Goal: Find contact information: Find contact information

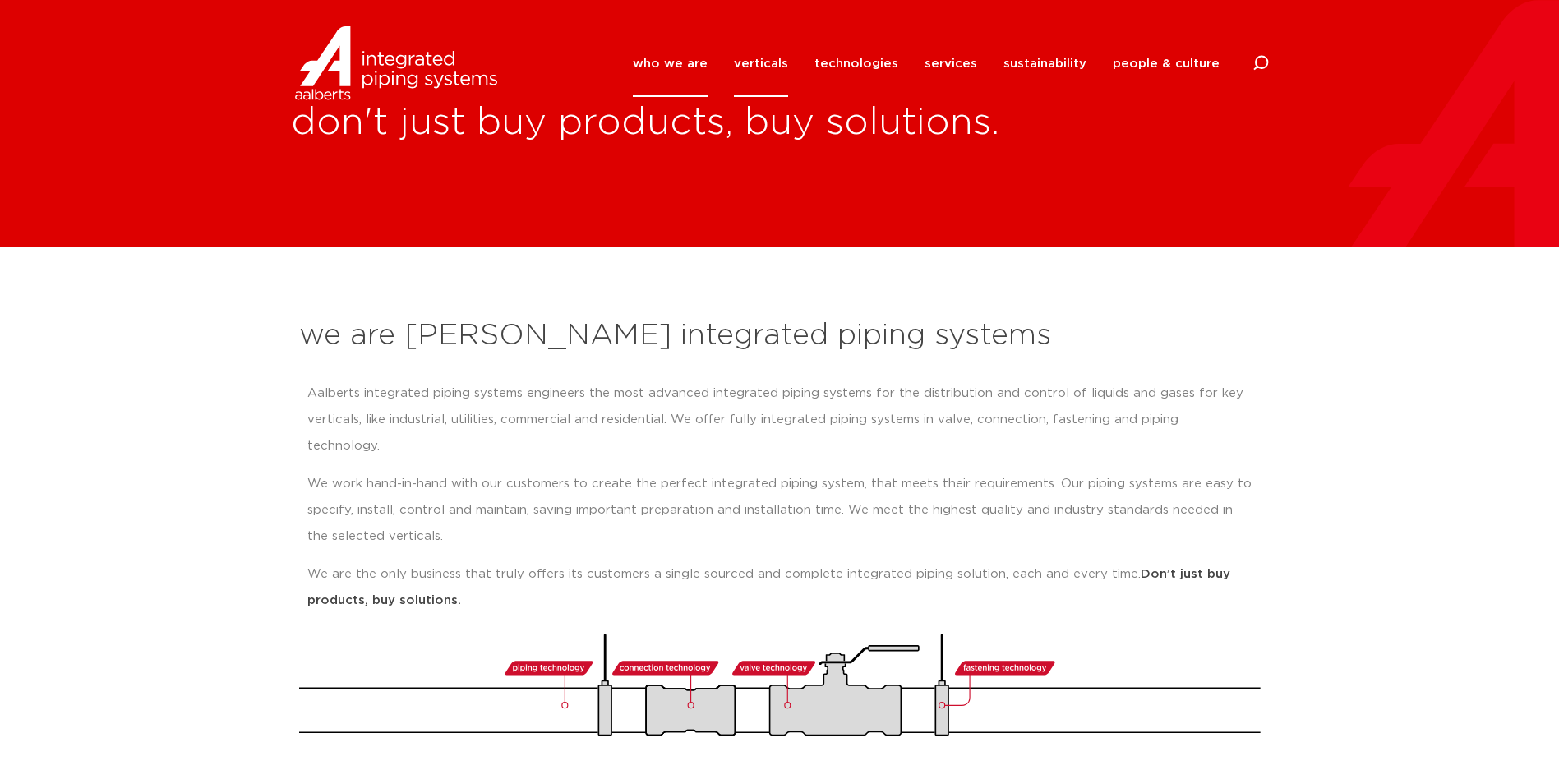
click at [774, 58] on link "verticals" at bounding box center [761, 64] width 54 height 67
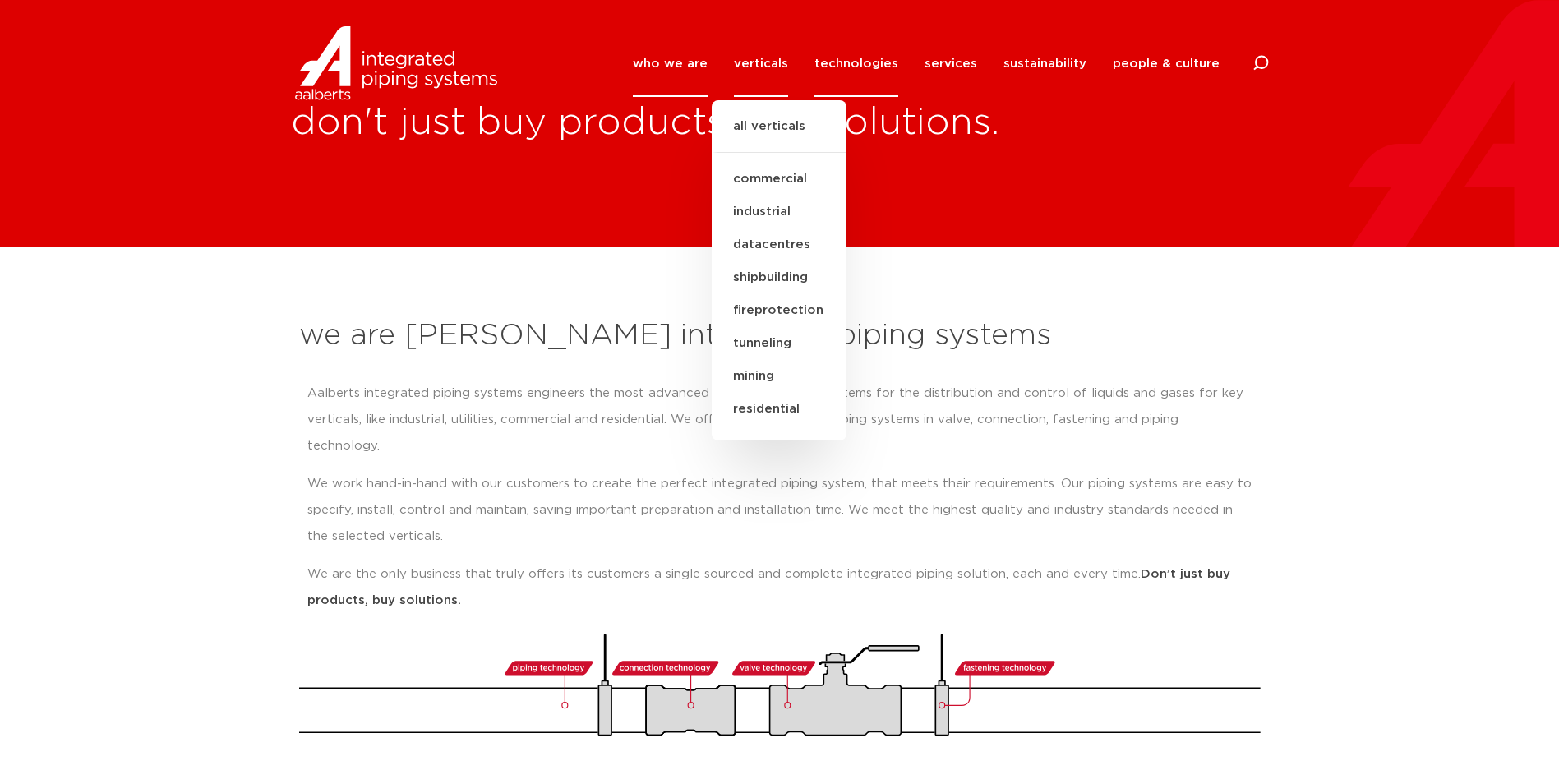
click at [857, 58] on link "technologies" at bounding box center [856, 64] width 84 height 67
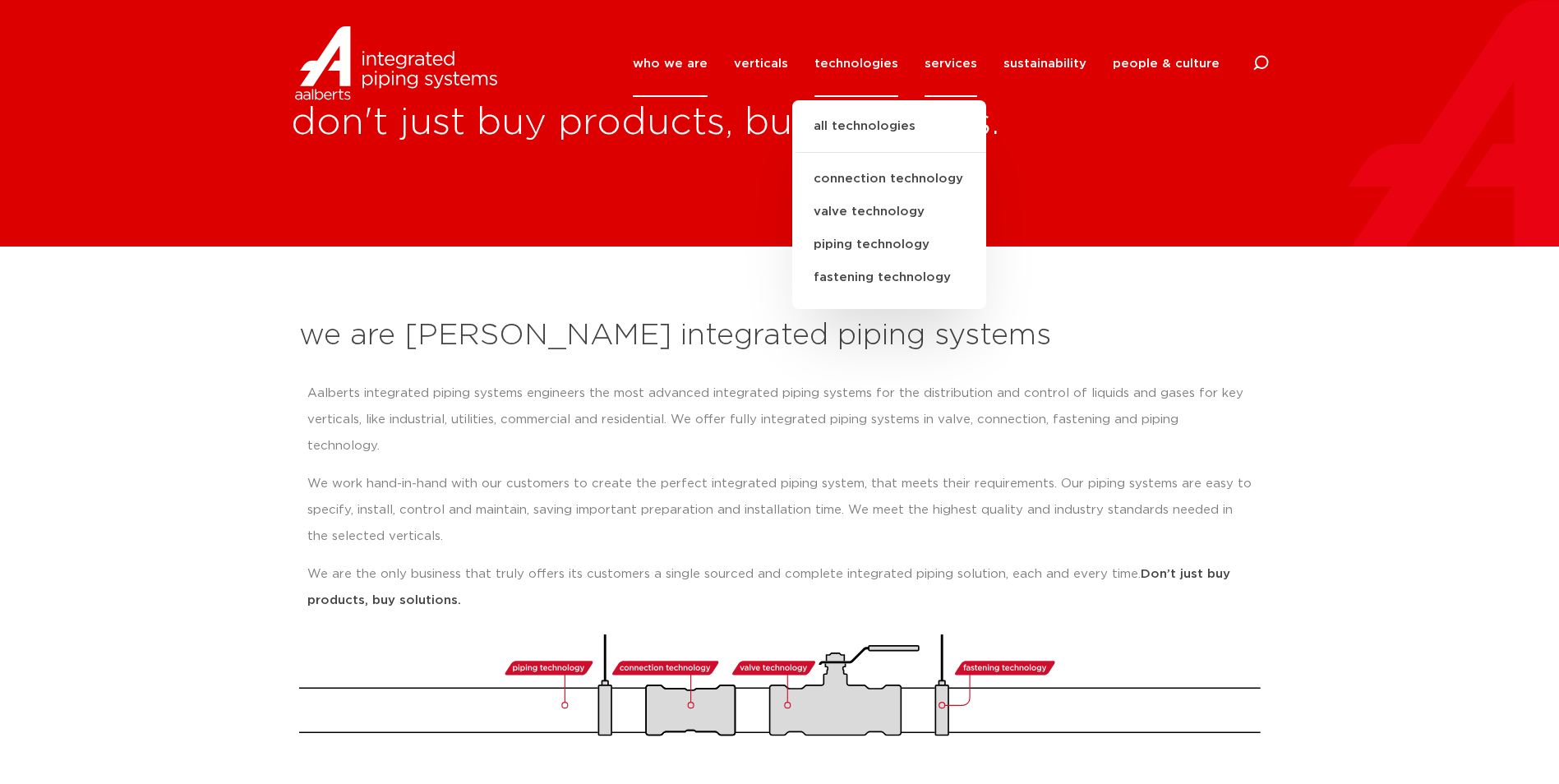
click at [950, 62] on link "services" at bounding box center [950, 64] width 53 height 67
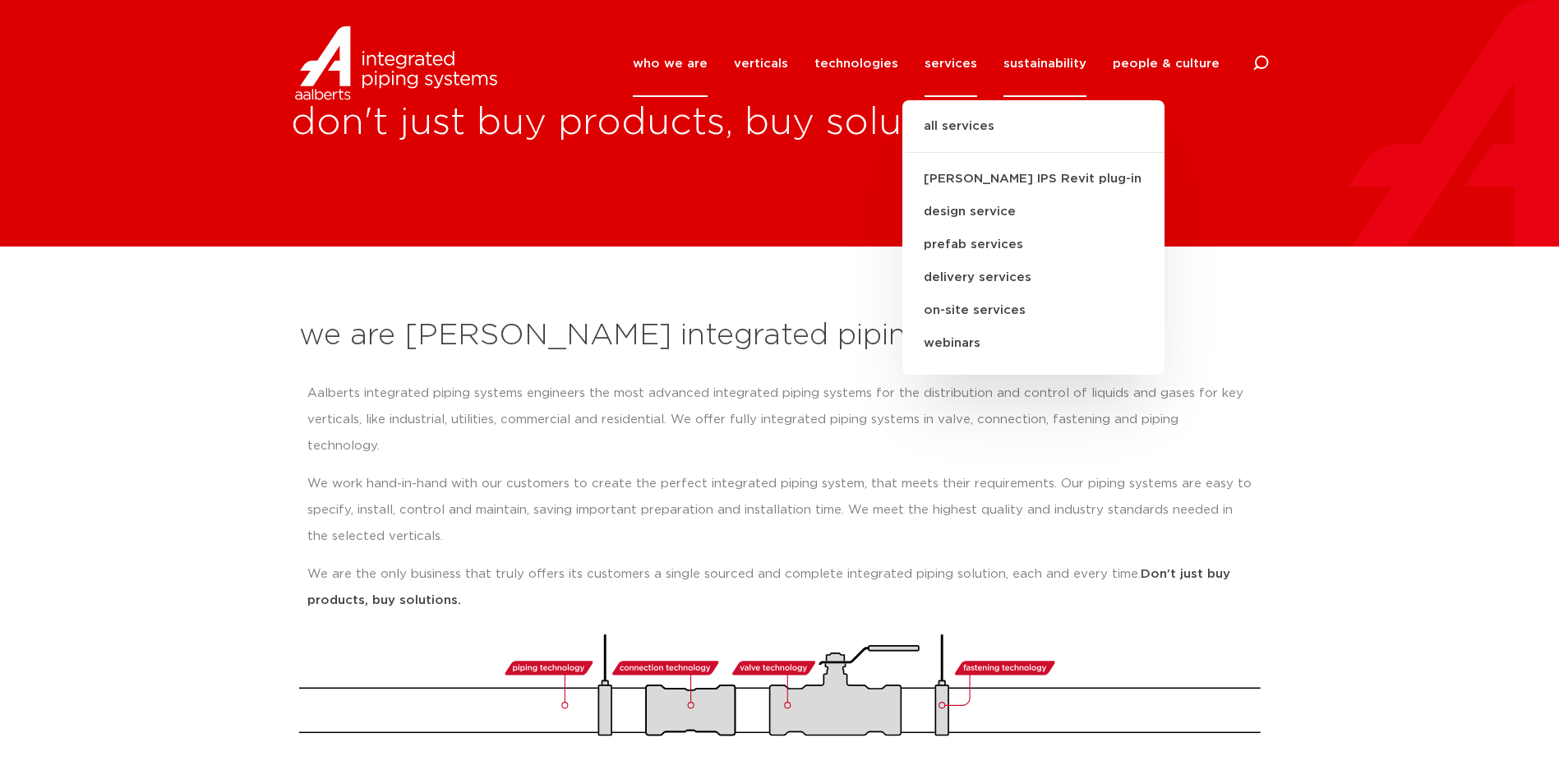
click at [1047, 60] on link "sustainability" at bounding box center [1044, 64] width 83 height 67
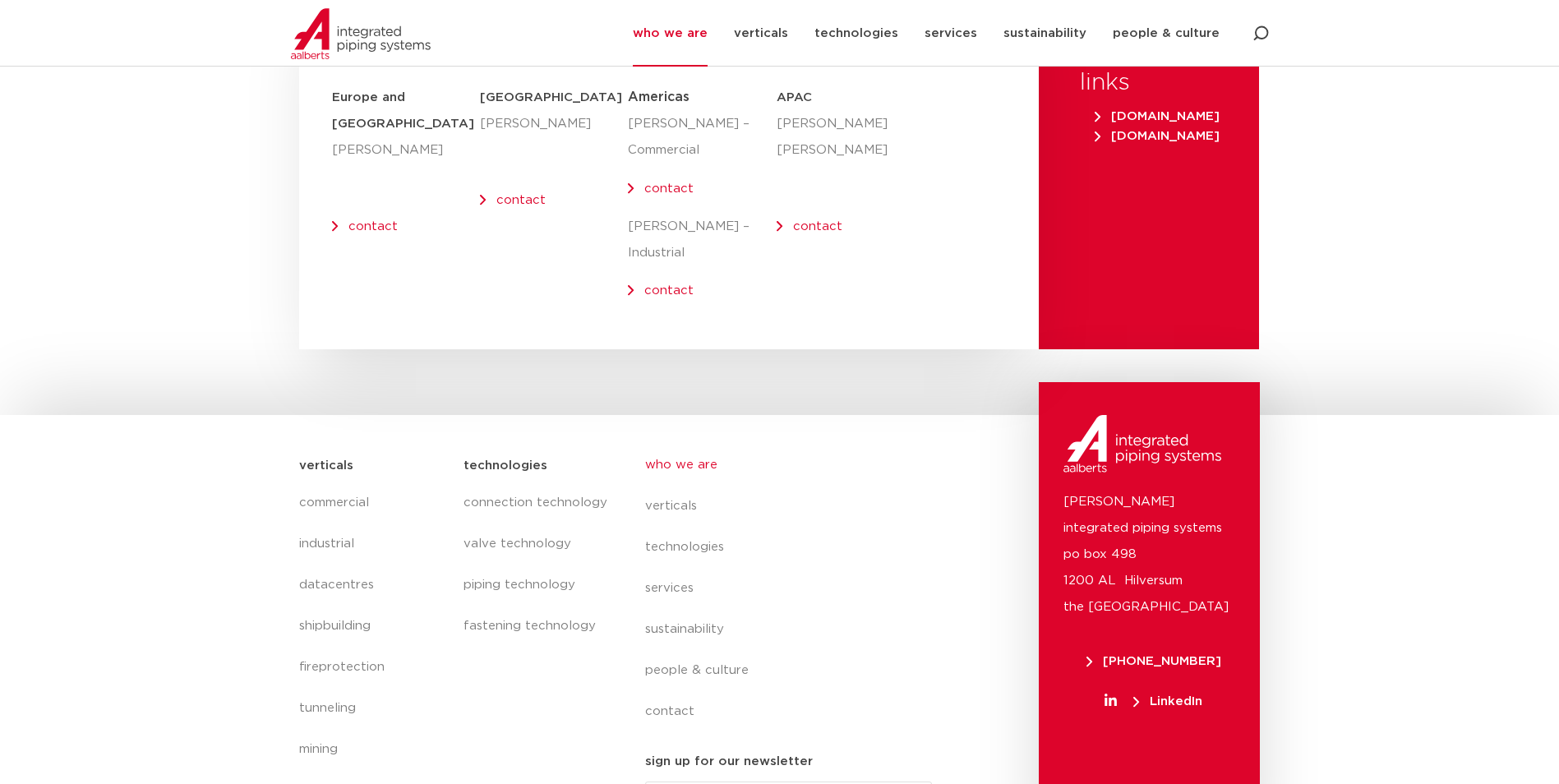
scroll to position [6320, 0]
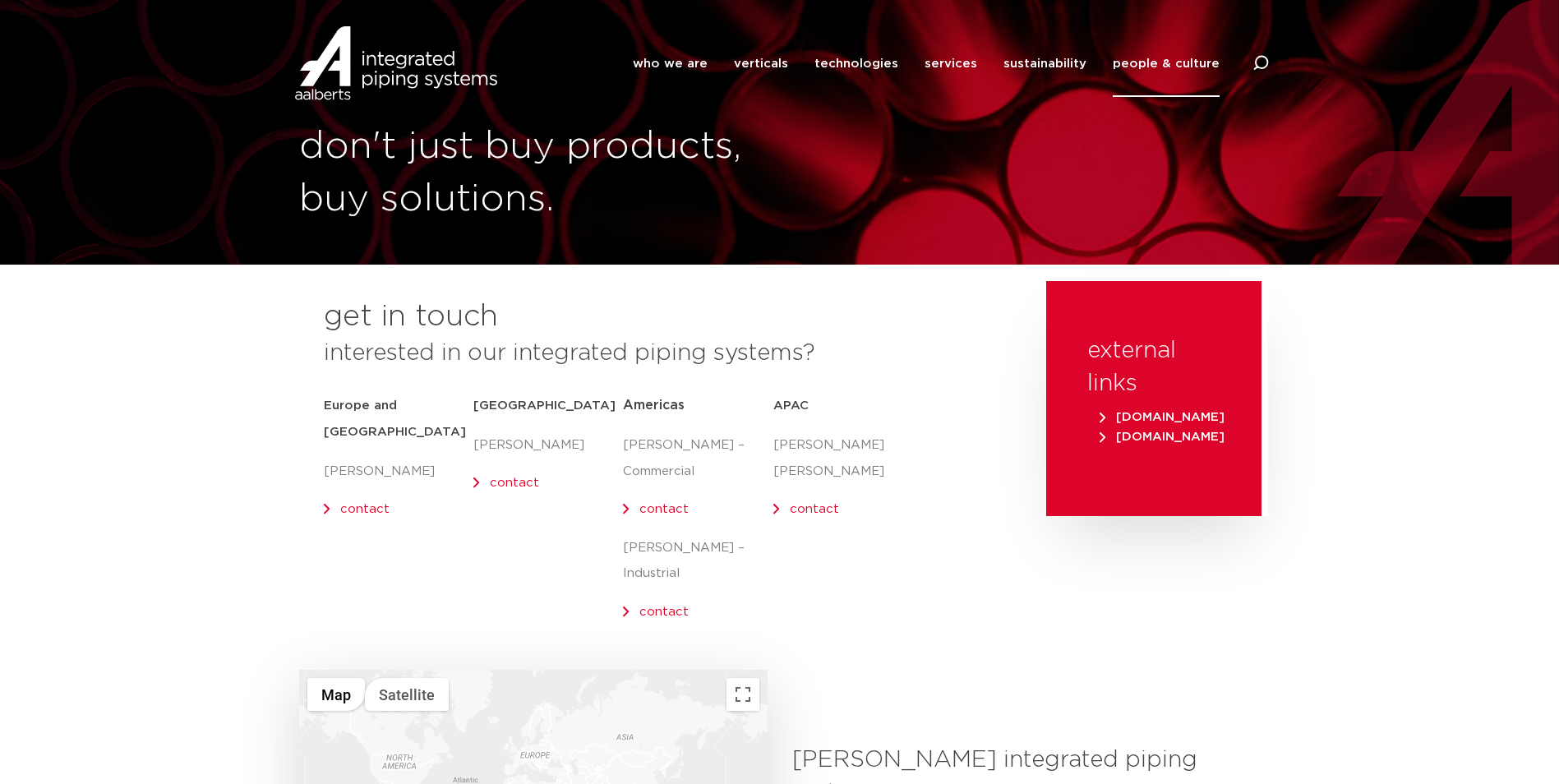
click at [657, 606] on link "contact" at bounding box center [664, 611] width 49 height 12
